Goal: Contribute content: Add original content to the website for others to see

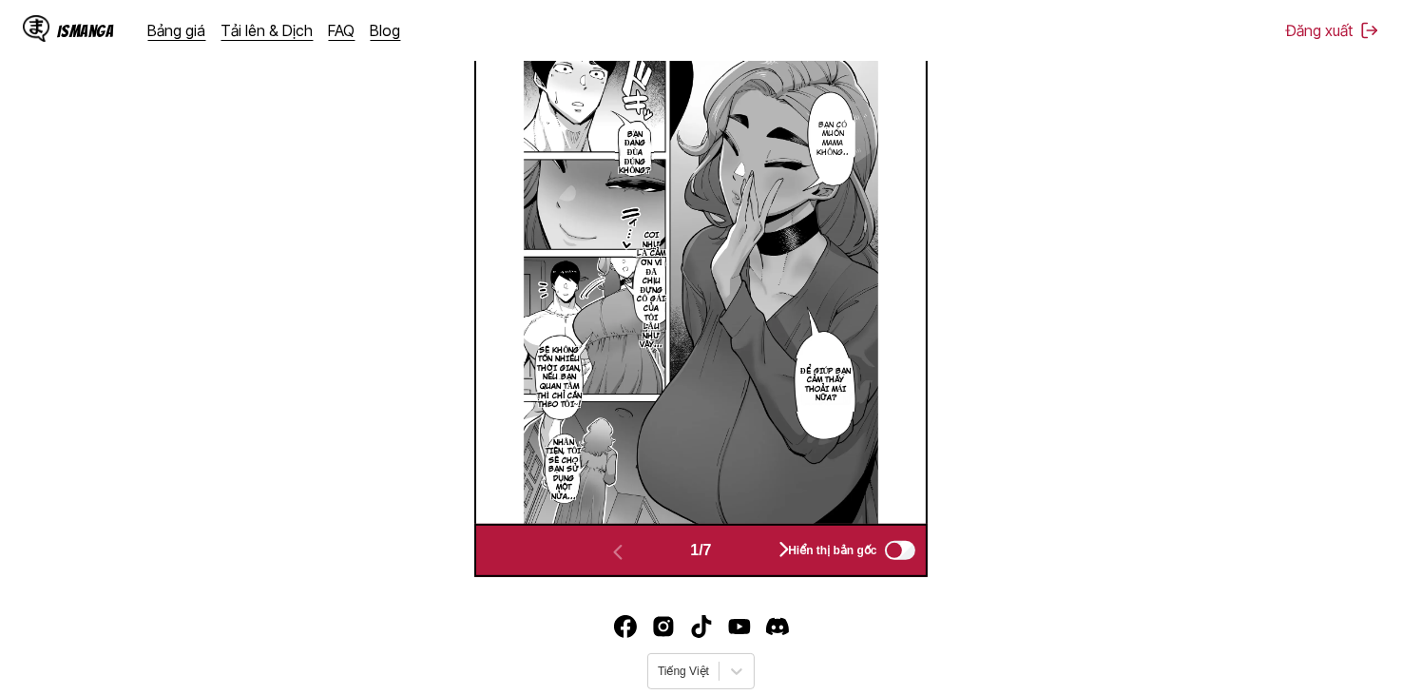
scroll to position [285, 0]
